Goal: Navigation & Orientation: Find specific page/section

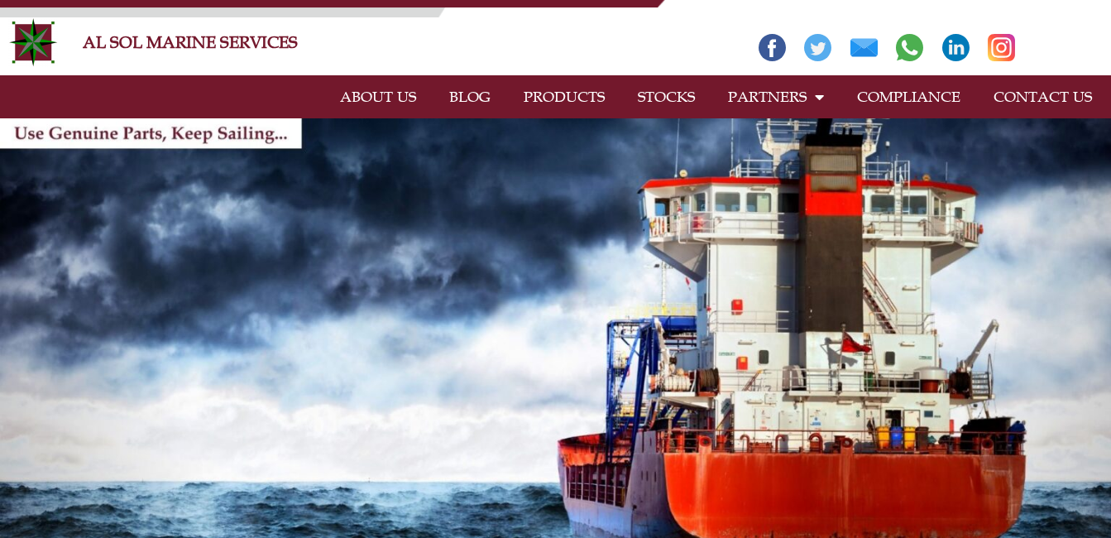
drag, startPoint x: 0, startPoint y: 0, endPoint x: 559, endPoint y: 93, distance: 567.0
click at [559, 93] on link "PRODUCTS" at bounding box center [564, 97] width 114 height 38
click at [569, 100] on link "PRODUCTS" at bounding box center [564, 97] width 114 height 38
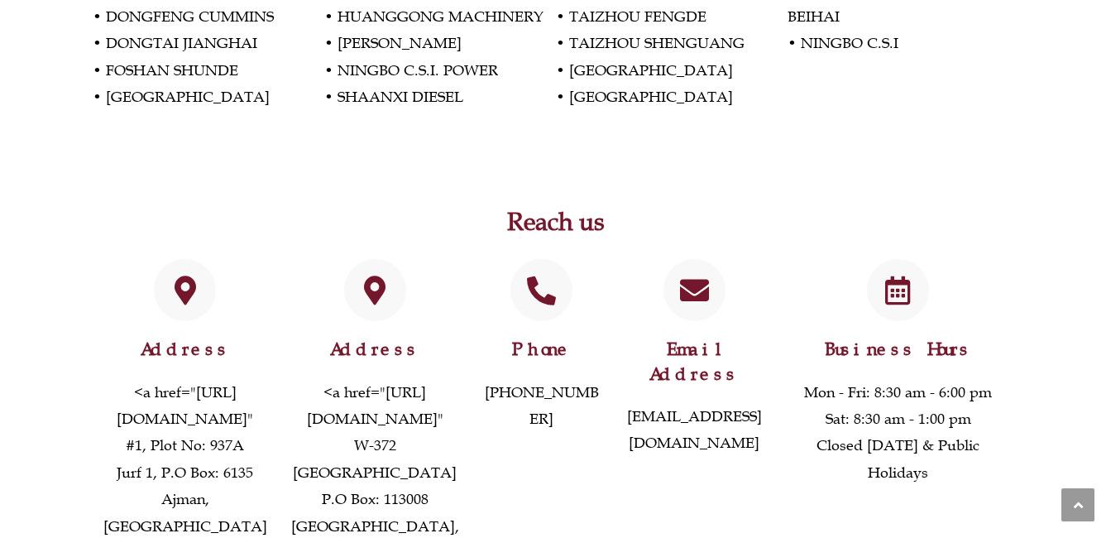
scroll to position [3251, 0]
